Goal: Find specific page/section: Find specific page/section

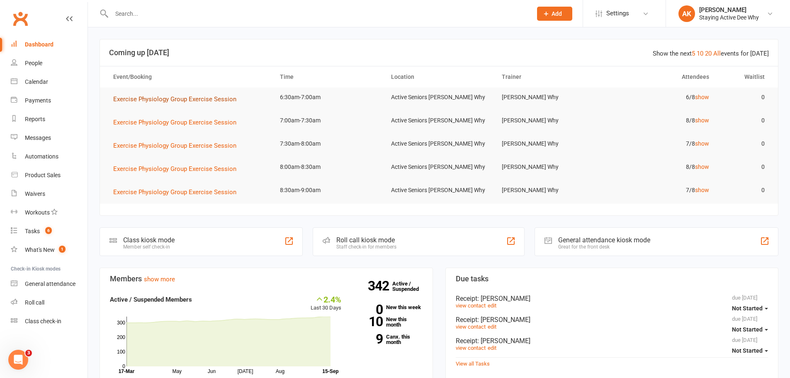
click at [216, 97] on span "Exercise Physiology Group Exercise Session" at bounding box center [174, 98] width 123 height 7
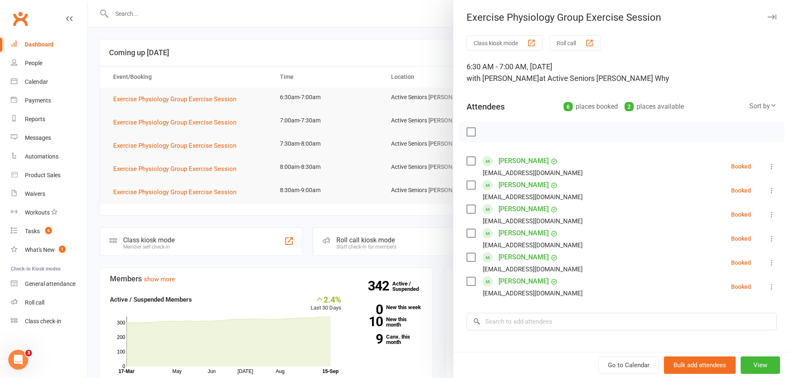
click at [248, 49] on div at bounding box center [439, 189] width 702 height 378
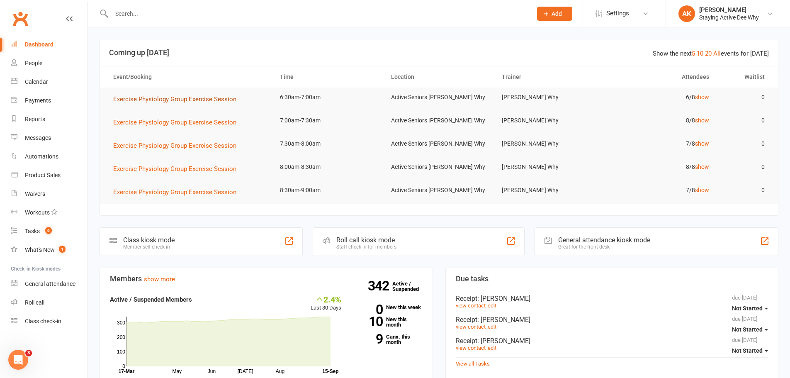
click at [213, 96] on span "Exercise Physiology Group Exercise Session" at bounding box center [174, 98] width 123 height 7
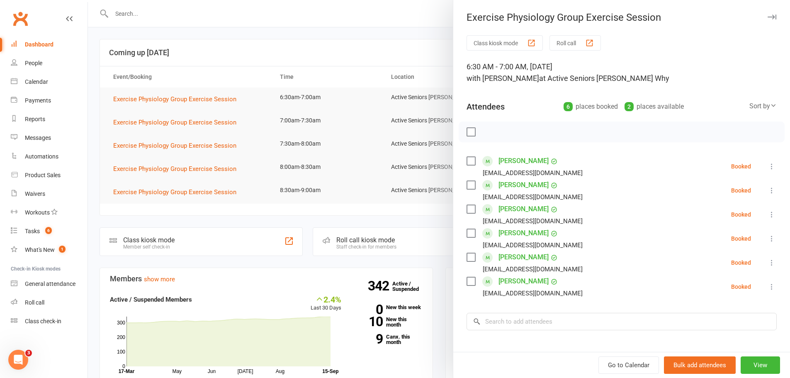
click at [512, 231] on link "[PERSON_NAME]" at bounding box center [524, 233] width 50 height 13
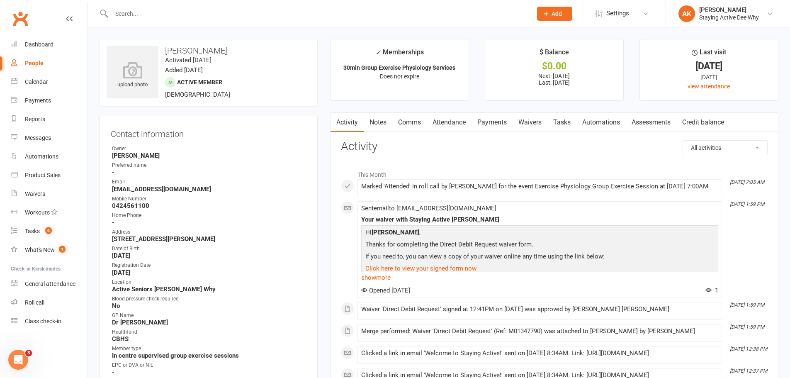
click at [462, 123] on link "Attendance" at bounding box center [449, 122] width 45 height 19
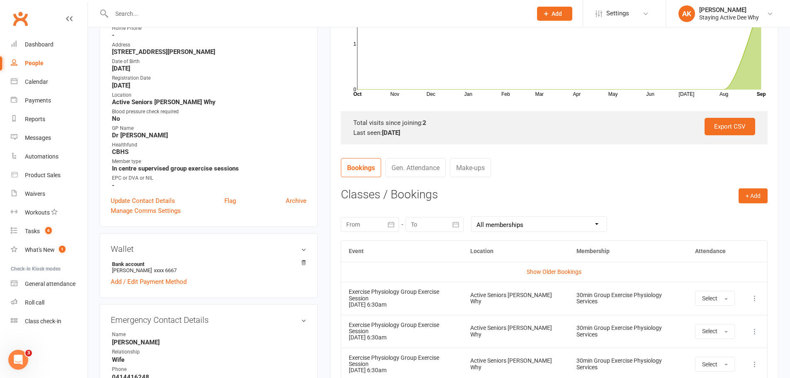
scroll to position [207, 0]
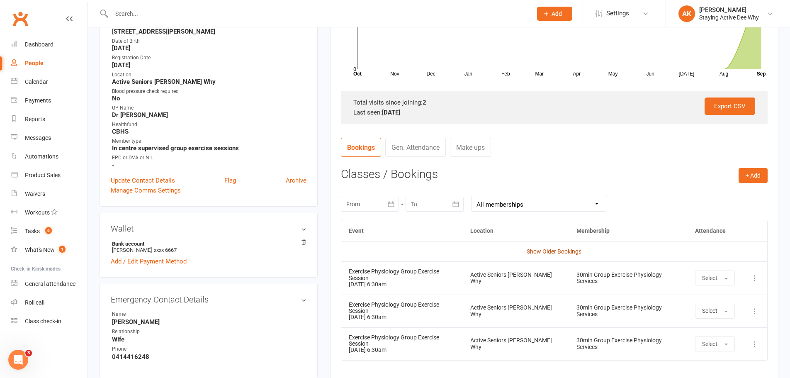
click at [552, 251] on link "Show Older Bookings" at bounding box center [554, 251] width 55 height 7
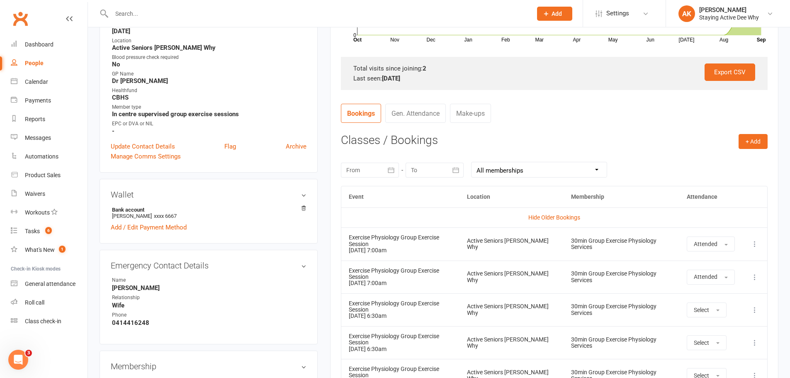
scroll to position [249, 0]
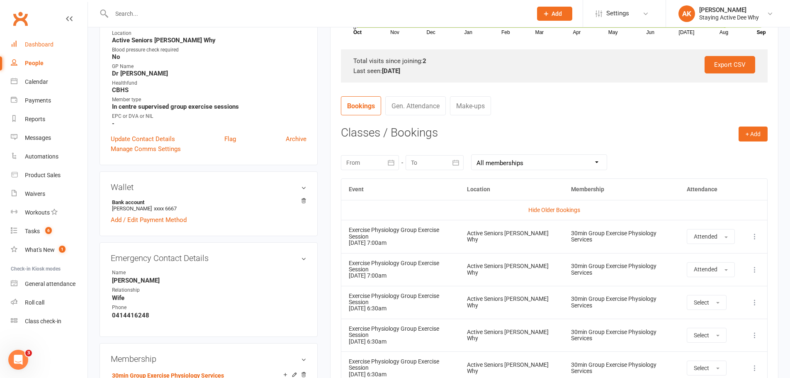
click at [34, 45] on div "Dashboard" at bounding box center [39, 44] width 29 height 7
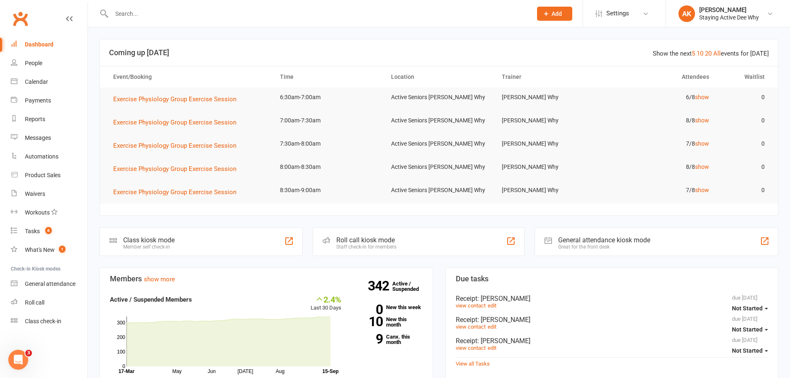
click at [232, 14] on input "text" at bounding box center [317, 14] width 417 height 12
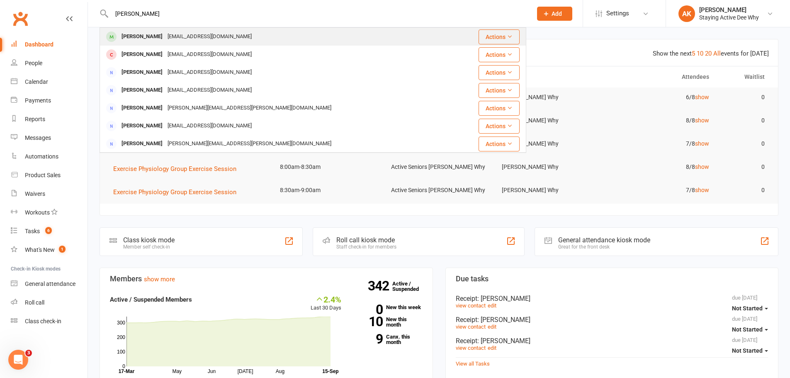
type input "[PERSON_NAME]"
click at [210, 34] on div "[EMAIL_ADDRESS][DOMAIN_NAME]" at bounding box center [209, 37] width 89 height 12
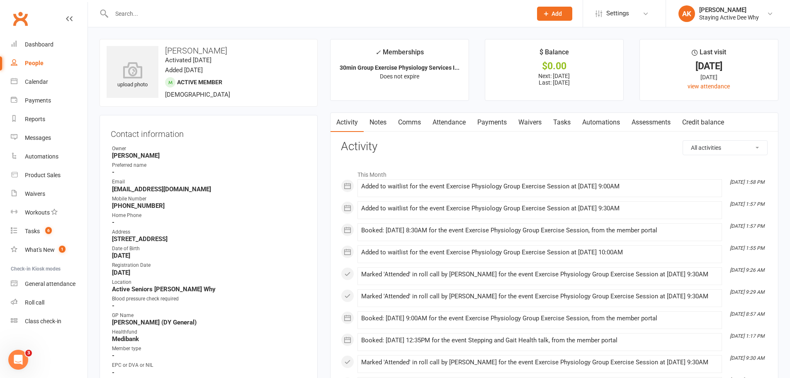
click at [385, 124] on link "Notes" at bounding box center [378, 122] width 29 height 19
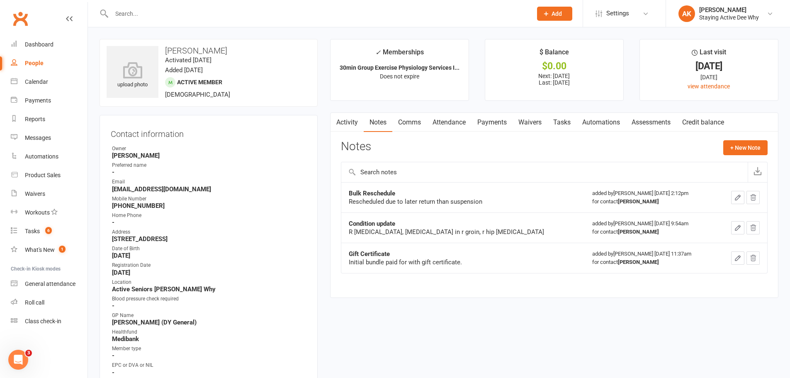
click at [656, 120] on link "Assessments" at bounding box center [651, 122] width 51 height 19
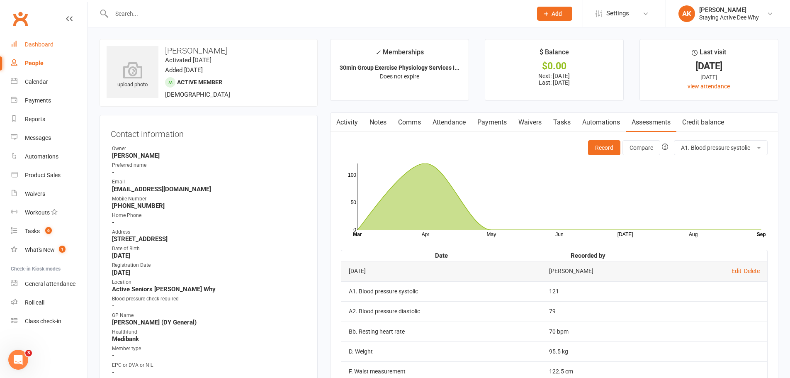
click at [32, 51] on link "Dashboard" at bounding box center [49, 44] width 77 height 19
click at [40, 42] on div "Dashboard" at bounding box center [39, 44] width 29 height 7
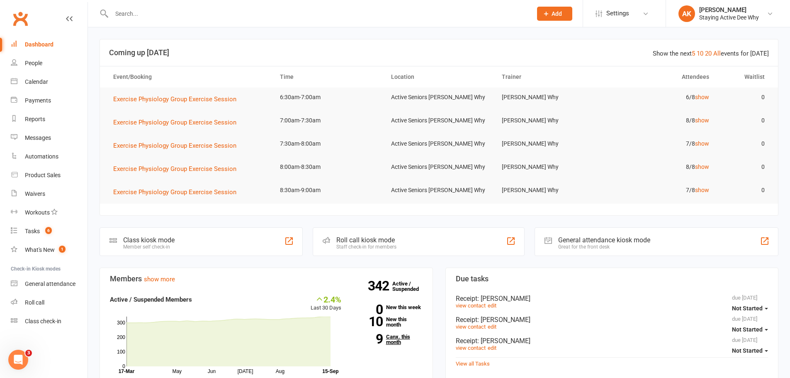
click at [395, 342] on link "9 Canx. this month" at bounding box center [388, 339] width 69 height 11
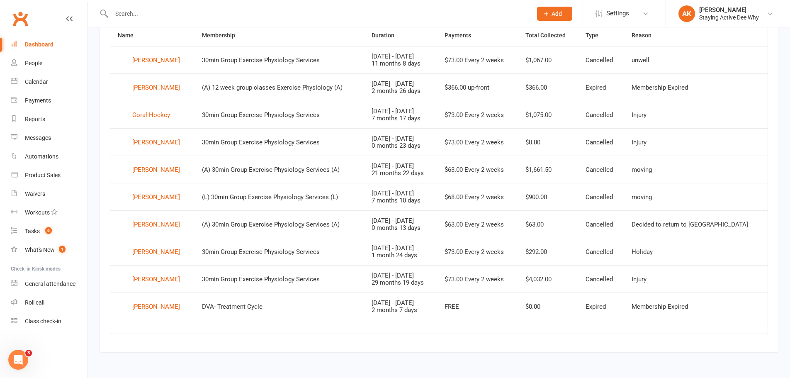
scroll to position [147, 0]
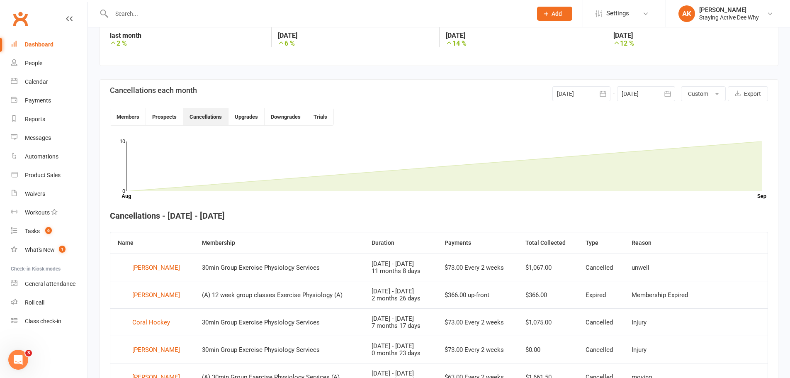
click at [35, 46] on div "Dashboard" at bounding box center [39, 44] width 29 height 7
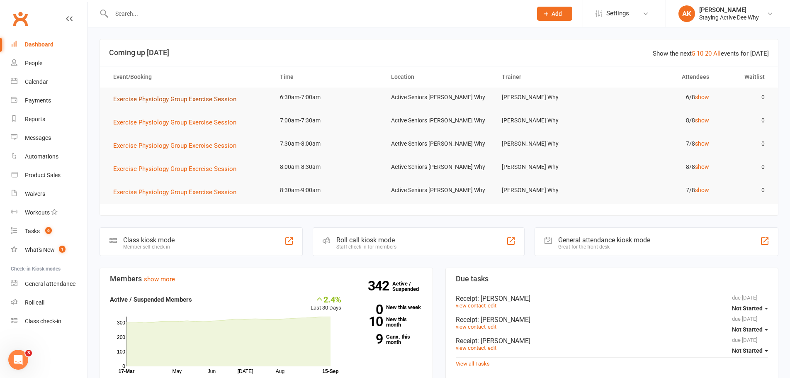
click at [208, 100] on span "Exercise Physiology Group Exercise Session" at bounding box center [174, 98] width 123 height 7
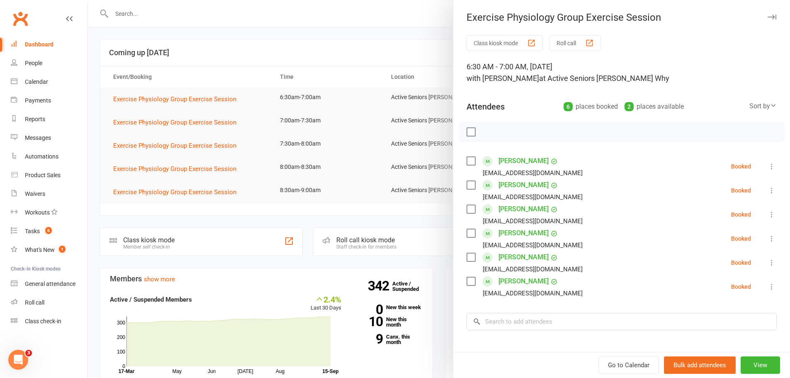
click at [245, 32] on div at bounding box center [439, 189] width 702 height 378
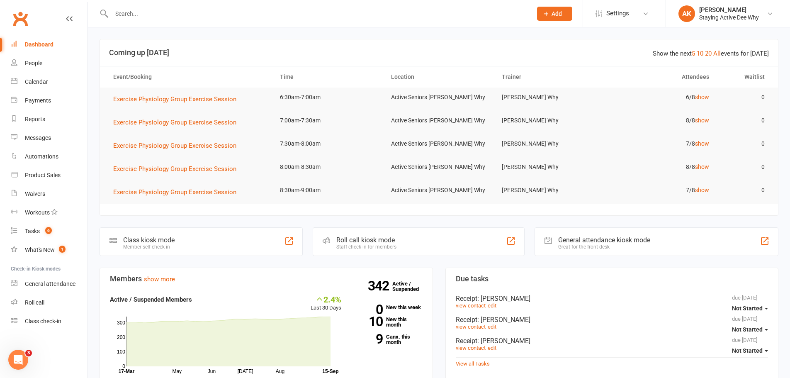
click at [34, 43] on div "Dashboard" at bounding box center [39, 44] width 29 height 7
